Goal: Transaction & Acquisition: Purchase product/service

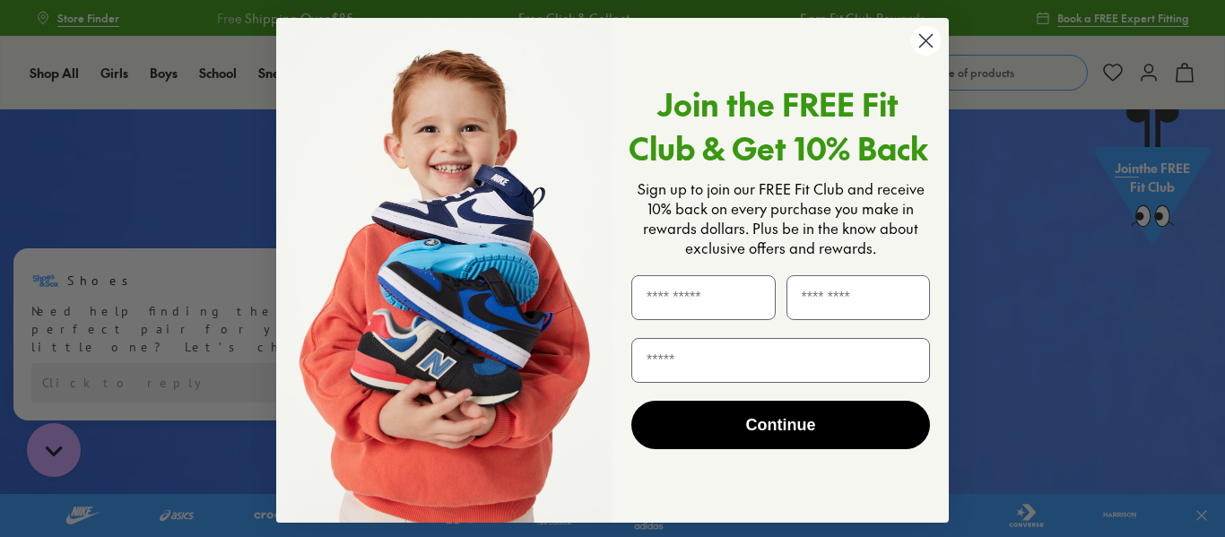
click at [927, 43] on circle "Close dialog" at bounding box center [926, 41] width 30 height 30
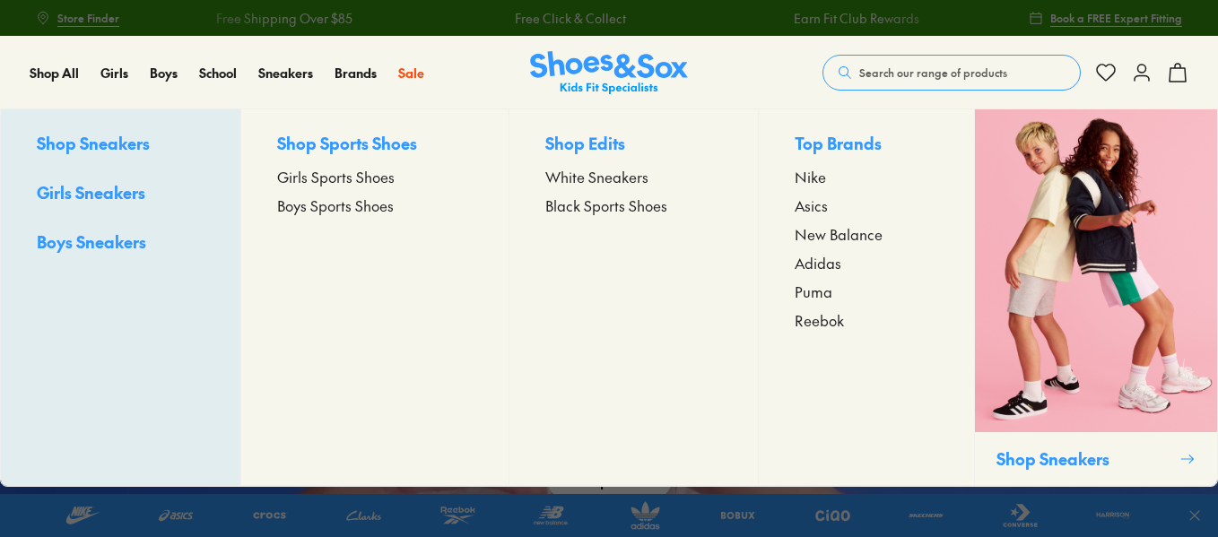
click at [321, 175] on span "Girls Sports Shoes" at bounding box center [335, 177] width 117 height 22
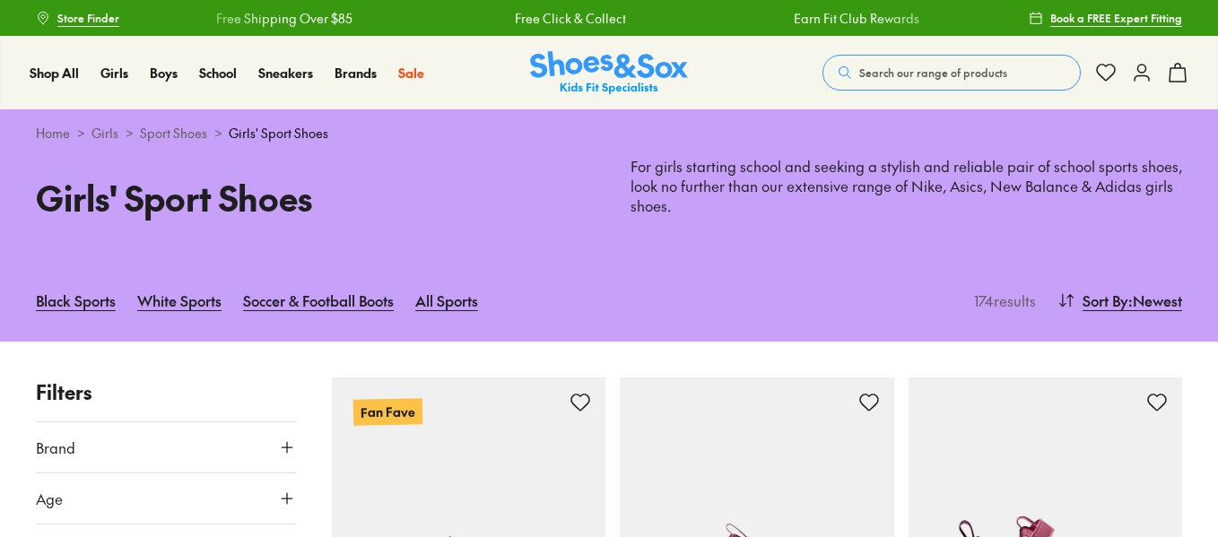
click at [286, 439] on icon at bounding box center [287, 448] width 18 height 18
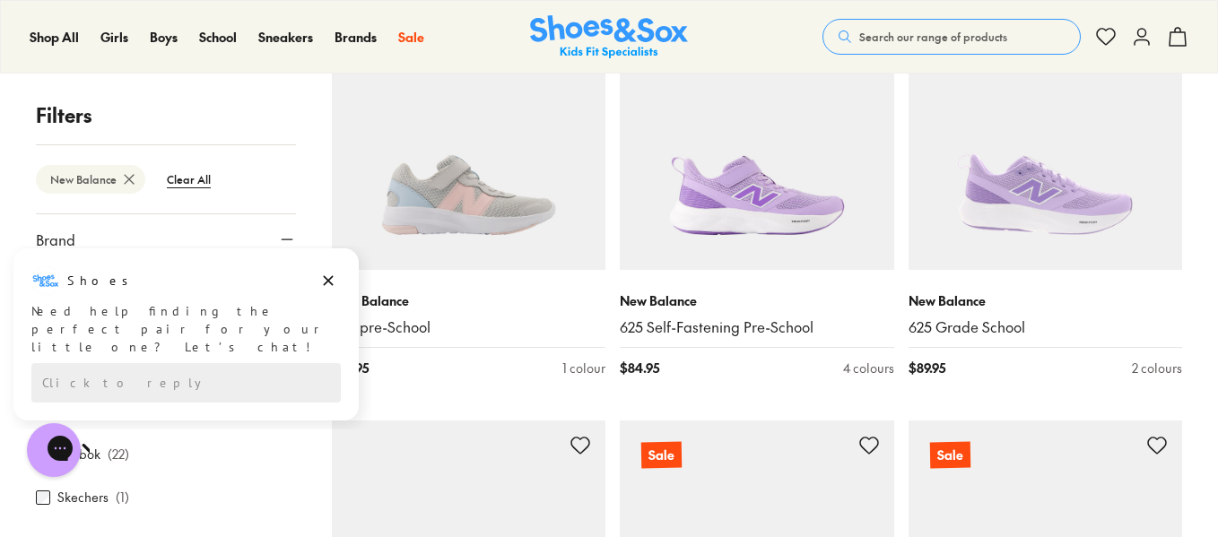
scroll to position [1794, 0]
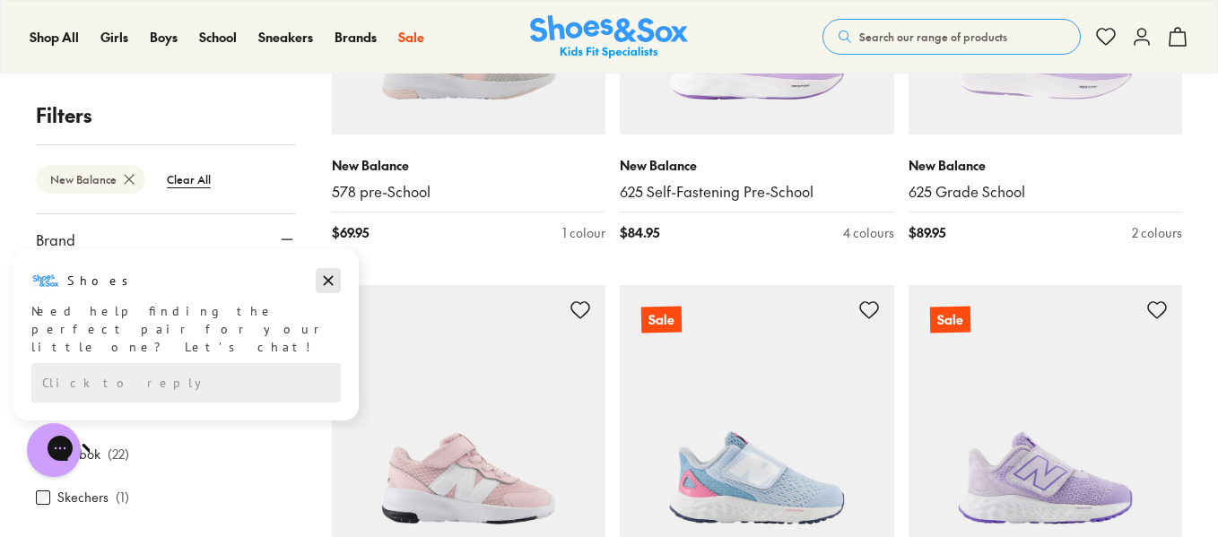
drag, startPoint x: 335, startPoint y: 281, endPoint x: 339, endPoint y: 528, distance: 247.6
click at [335, 281] on icon "Dismiss campaign" at bounding box center [328, 281] width 18 height 22
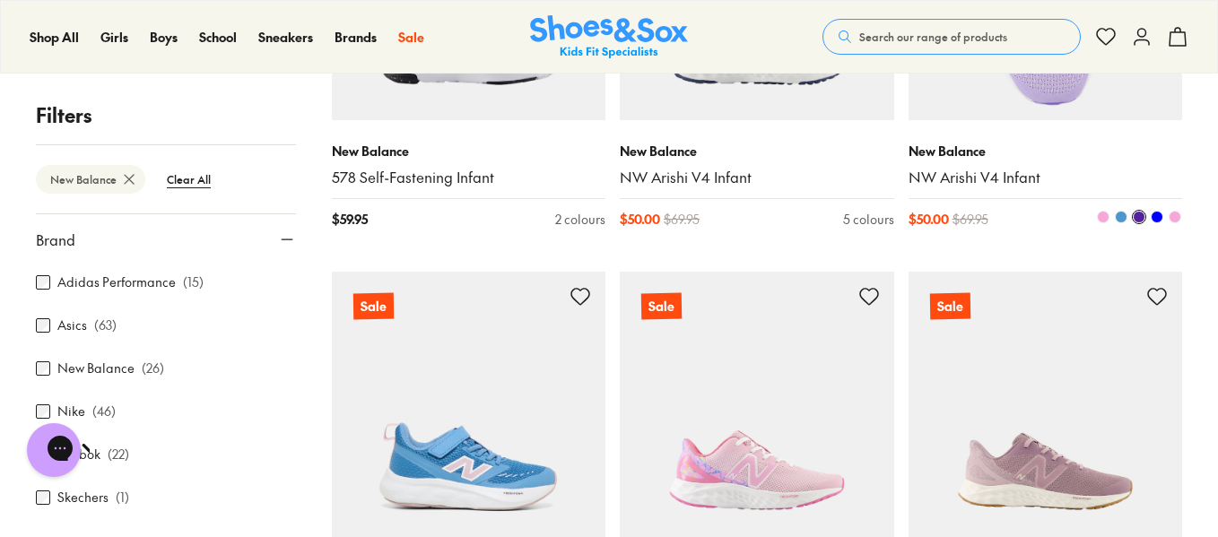
scroll to position [2332, 0]
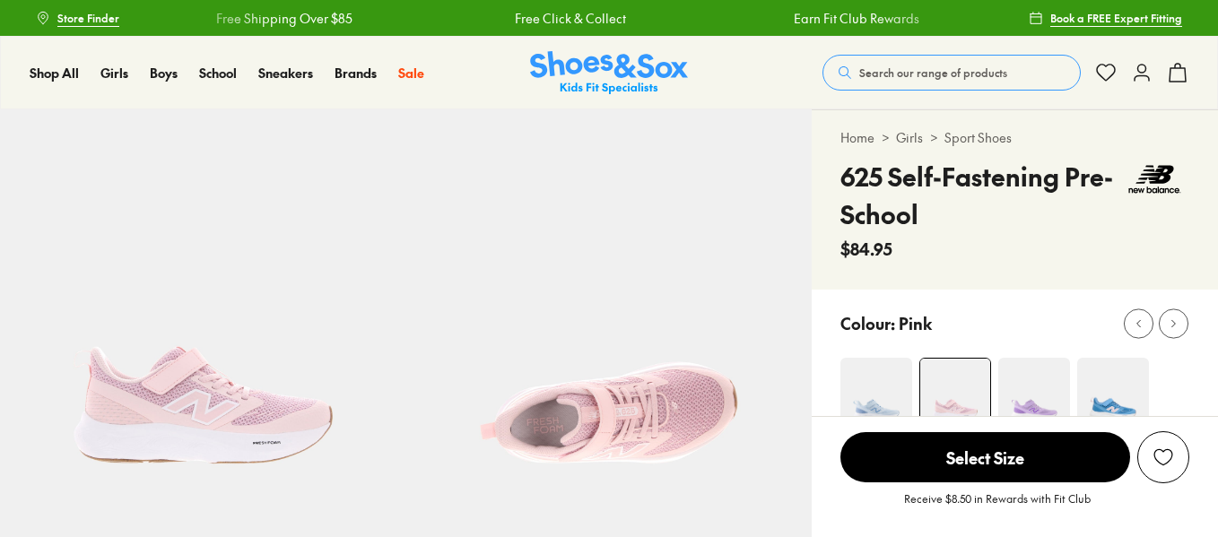
select select "*"
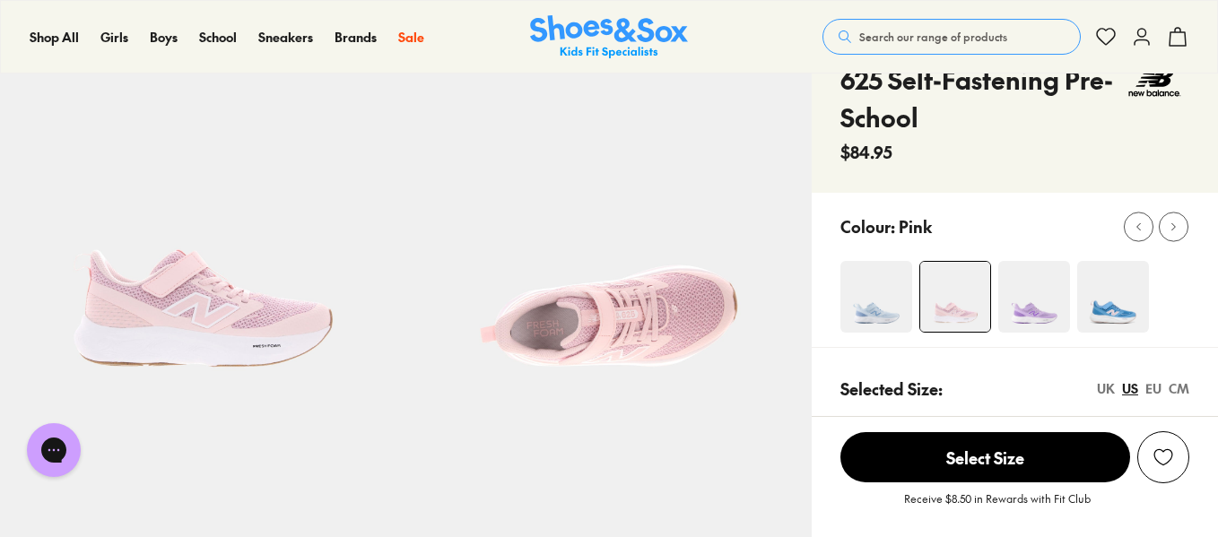
scroll to position [269, 0]
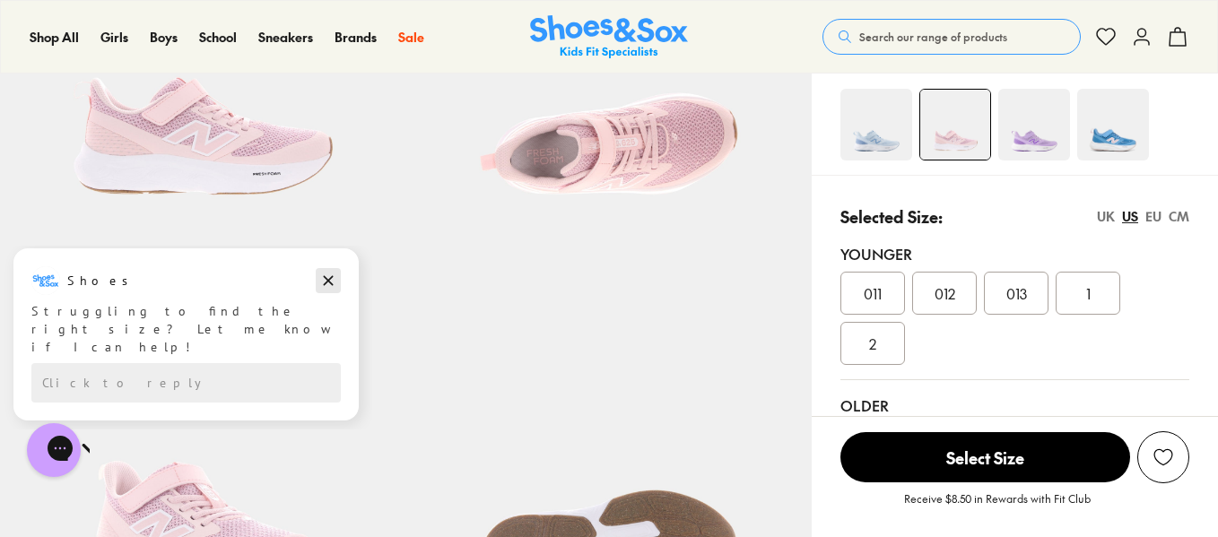
click at [327, 281] on icon "Dismiss campaign" at bounding box center [329, 281] width 10 height 10
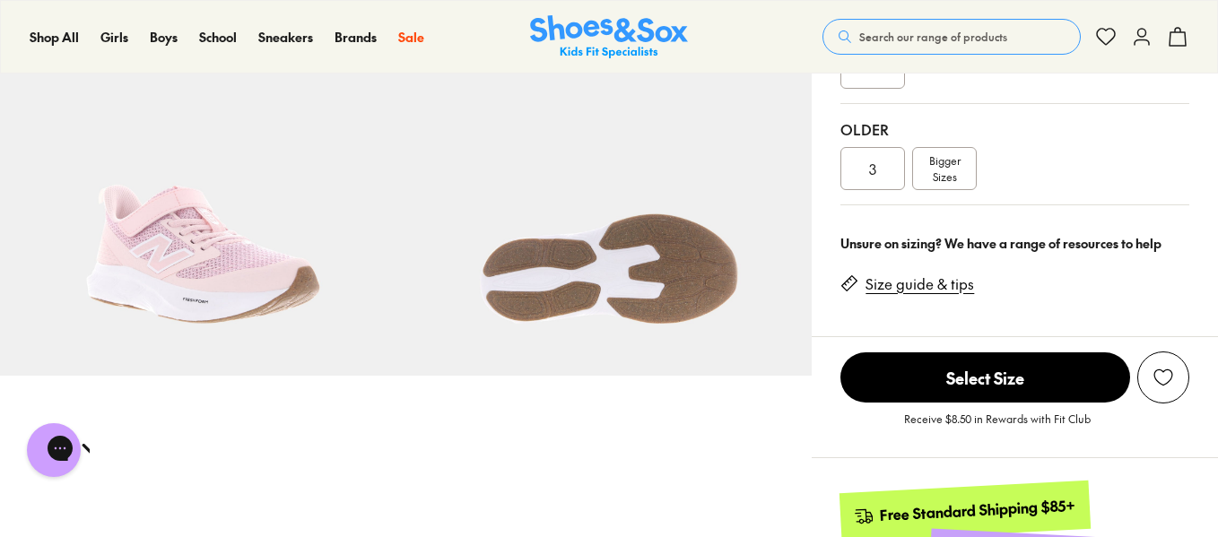
scroll to position [448, 0]
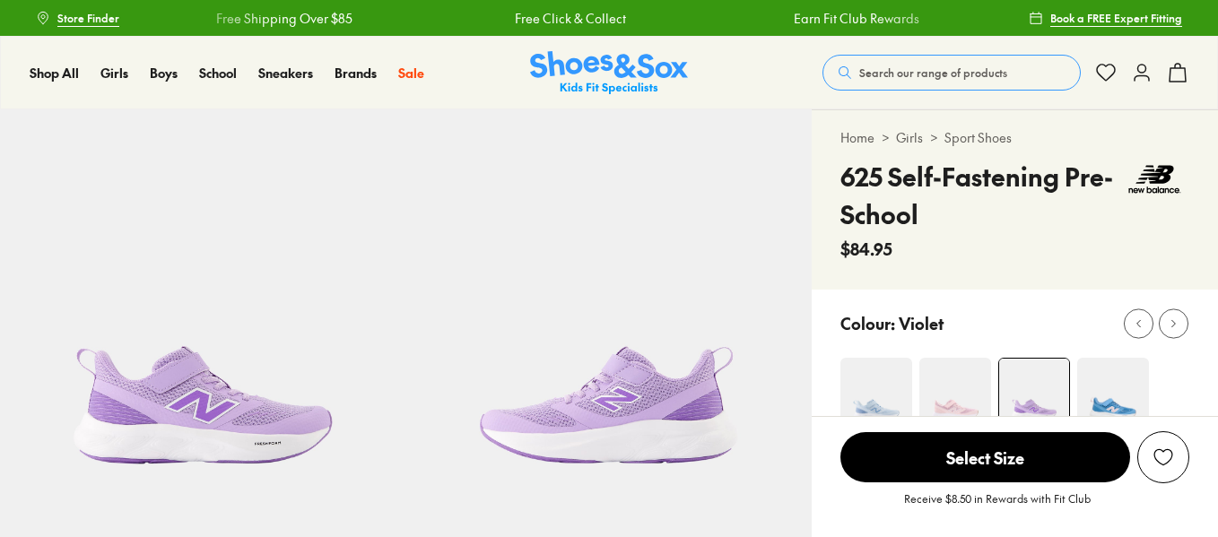
select select "*"
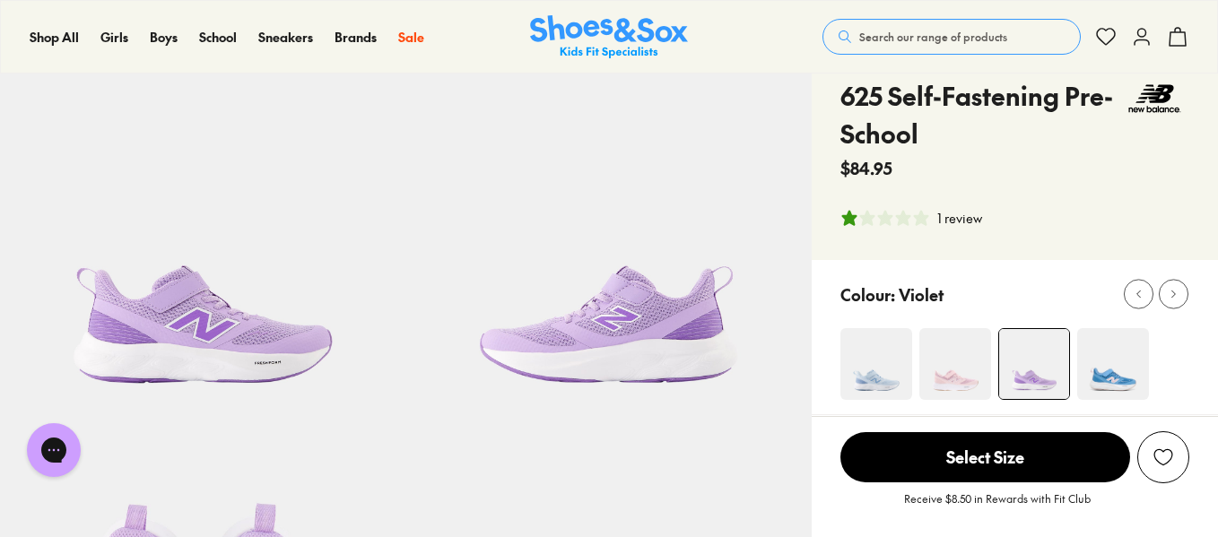
scroll to position [179, 0]
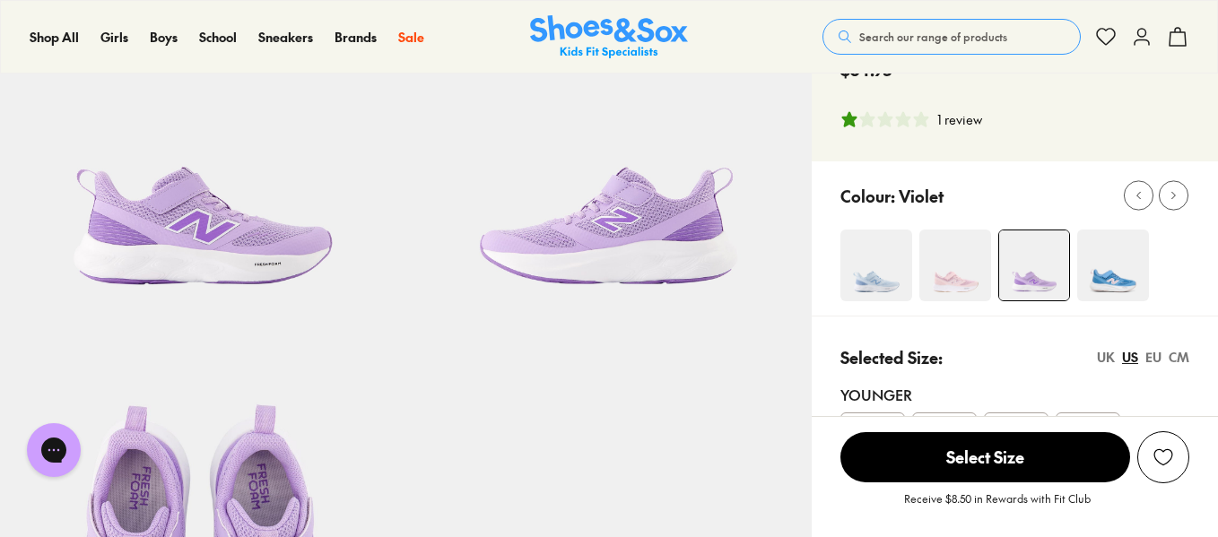
click at [953, 122] on div "1 review" at bounding box center [959, 119] width 45 height 19
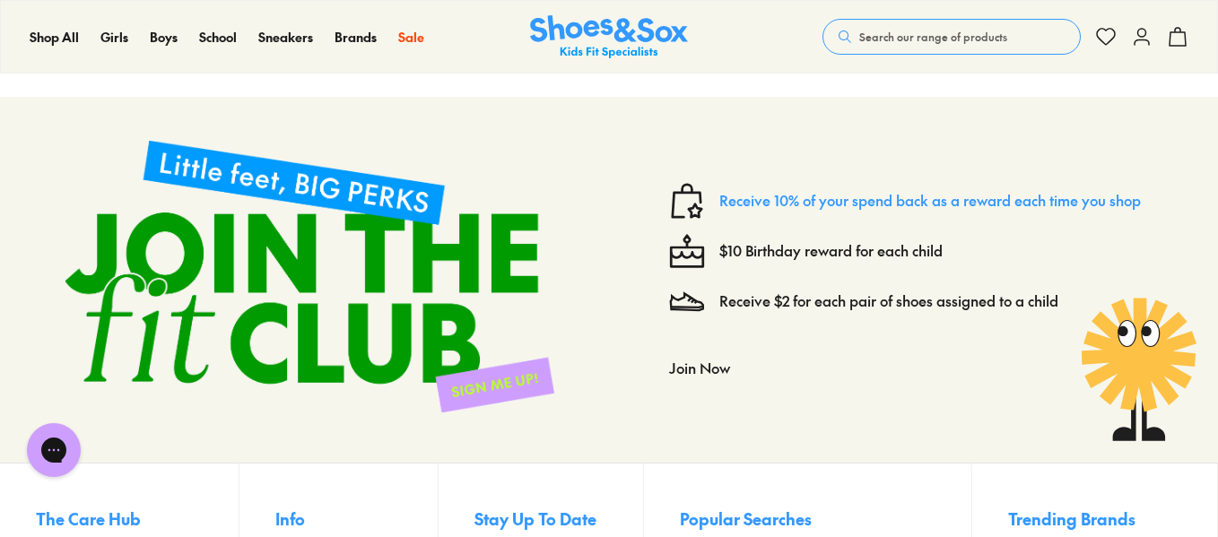
scroll to position [2221, 0]
